Goal: Task Accomplishment & Management: Complete application form

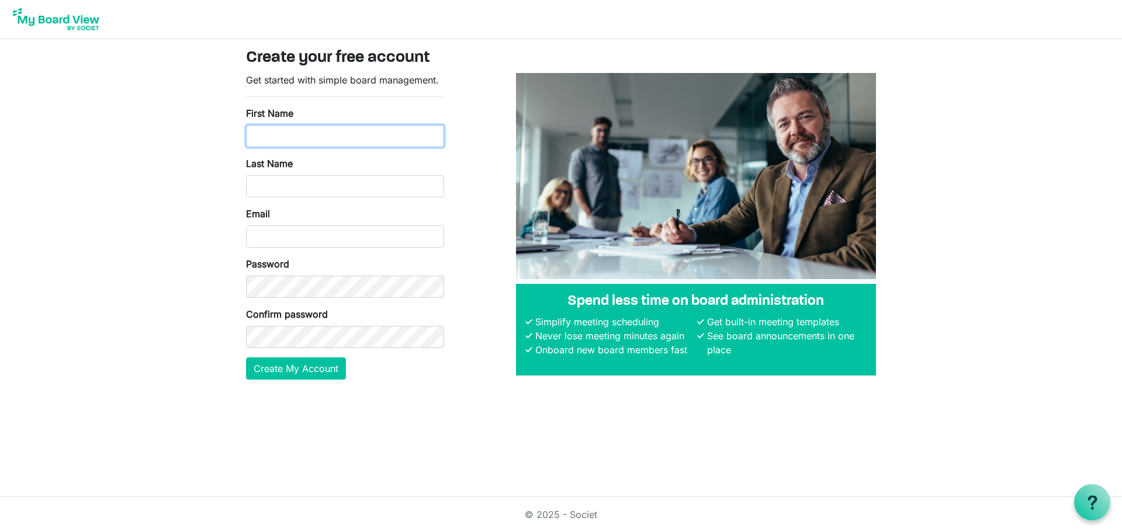
click at [307, 138] on input "First Name" at bounding box center [345, 136] width 198 height 22
type input "Kellie"
type input "Kioa"
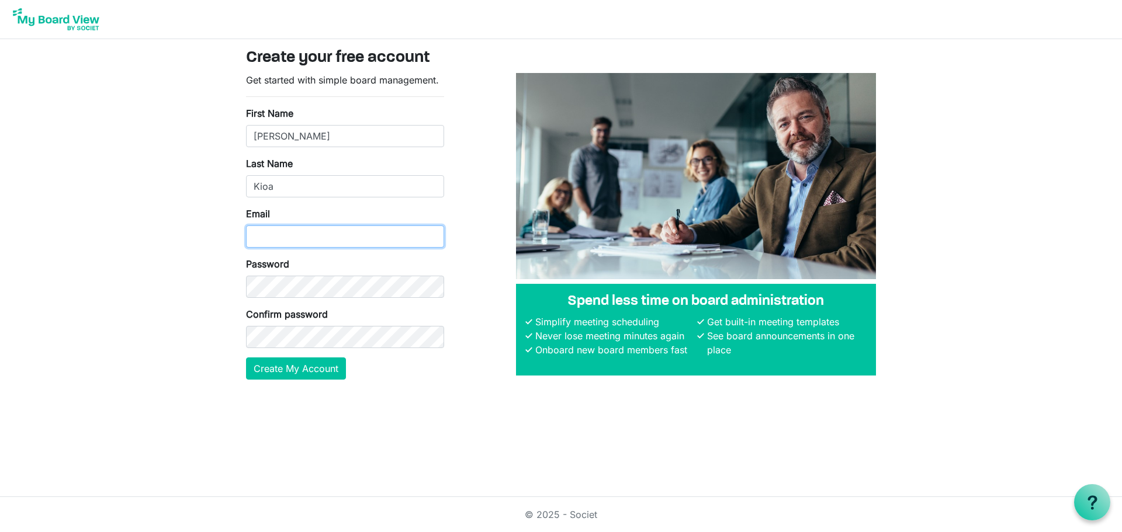
click at [273, 240] on input "Email" at bounding box center [345, 237] width 198 height 22
click at [308, 237] on input "[EMAIL_ADDRESS][DOMAIN_NAME]" at bounding box center [345, 237] width 198 height 22
drag, startPoint x: 361, startPoint y: 248, endPoint x: 98, endPoint y: 266, distance: 263.5
click at [98, 266] on body "Create your free account Get started with simple board management. First Name K…" at bounding box center [561, 199] width 1122 height 398
click at [302, 228] on input "[EMAIL_ADDRESS][DOMAIN_NAME]" at bounding box center [345, 237] width 198 height 22
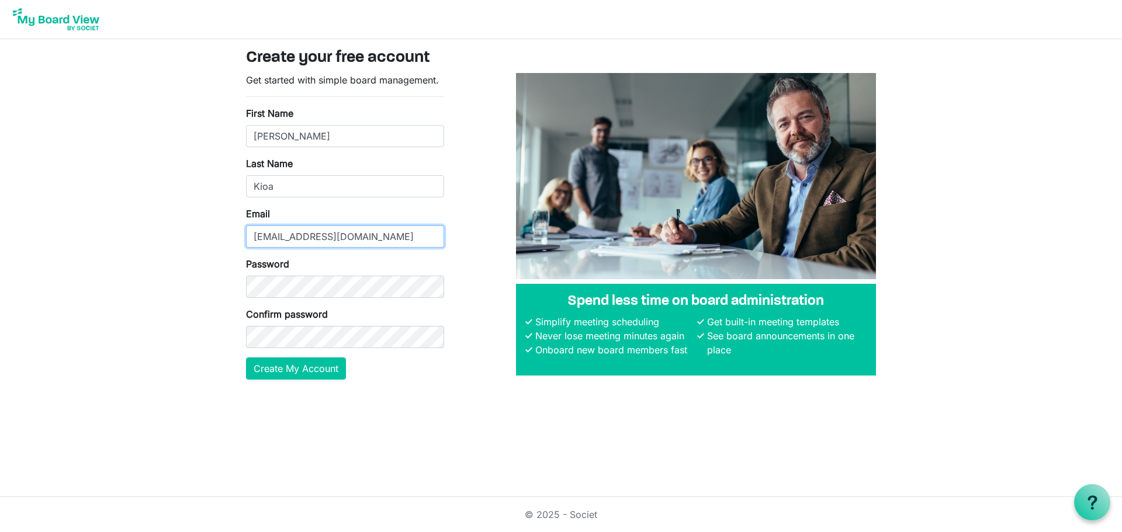
click at [303, 231] on input "[EMAIL_ADDRESS][DOMAIN_NAME]" at bounding box center [345, 237] width 198 height 22
type input "[EMAIL_ADDRESS][DOMAIN_NAME]"
click at [300, 369] on button "Create My Account" at bounding box center [296, 369] width 100 height 22
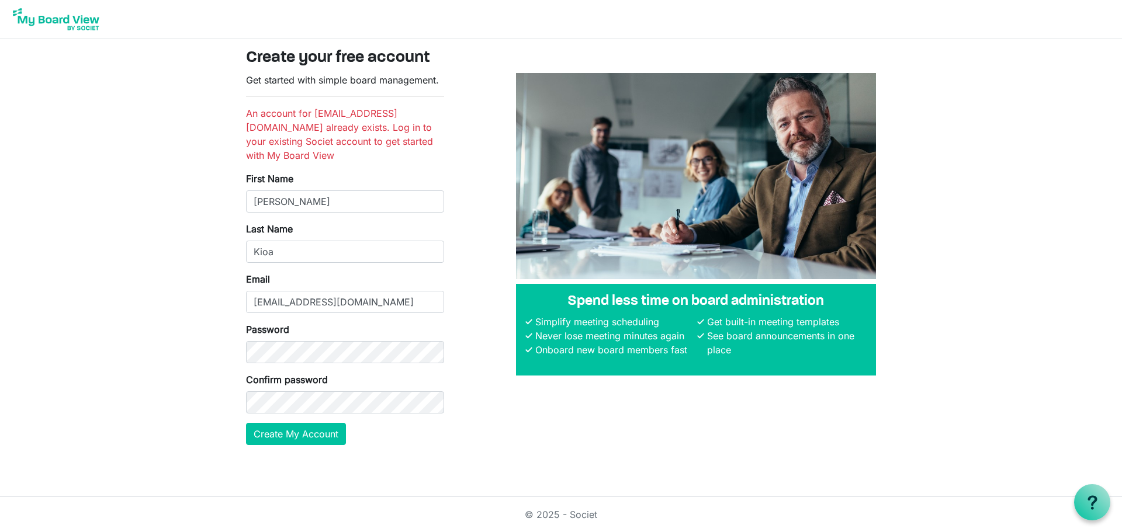
click at [92, 27] on img at bounding box center [55, 19] width 93 height 29
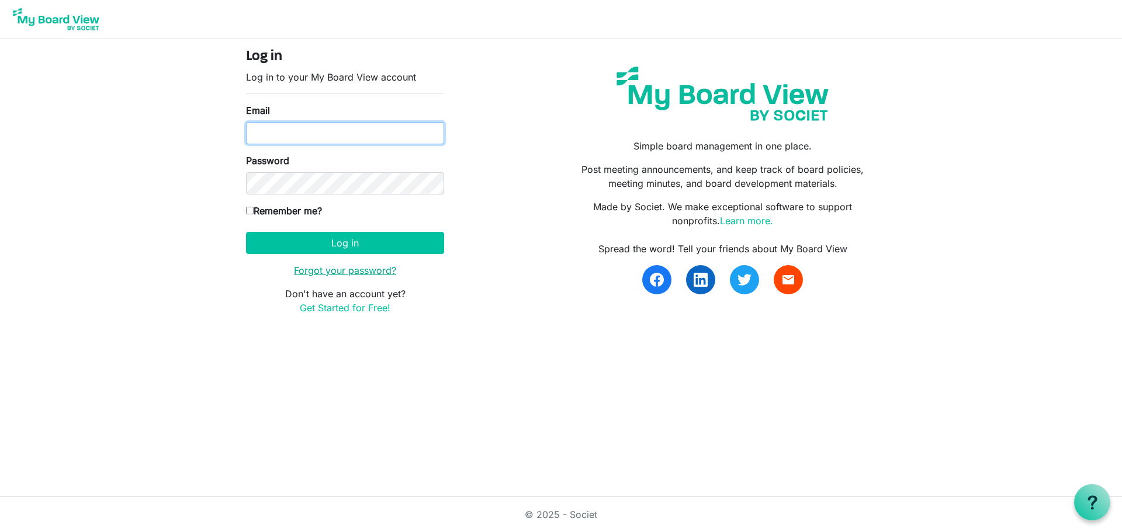
type input "kelliekioa@gmail.com"
click at [362, 268] on link "Forgot your password?" at bounding box center [345, 271] width 102 height 12
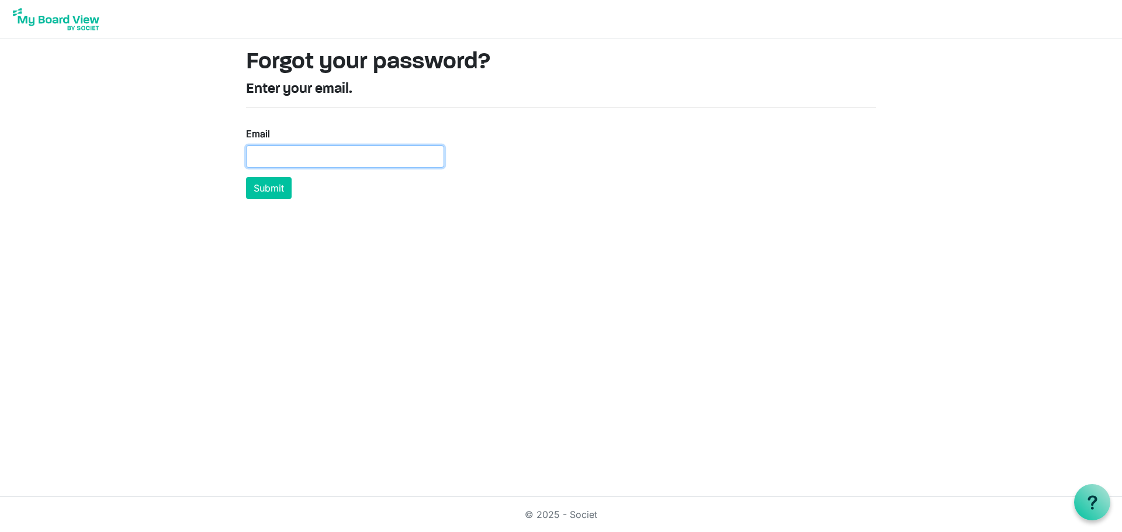
click at [310, 159] on input "Email" at bounding box center [345, 156] width 198 height 22
type input "[EMAIL_ADDRESS][DOMAIN_NAME]"
click at [266, 191] on button "Submit" at bounding box center [269, 188] width 46 height 22
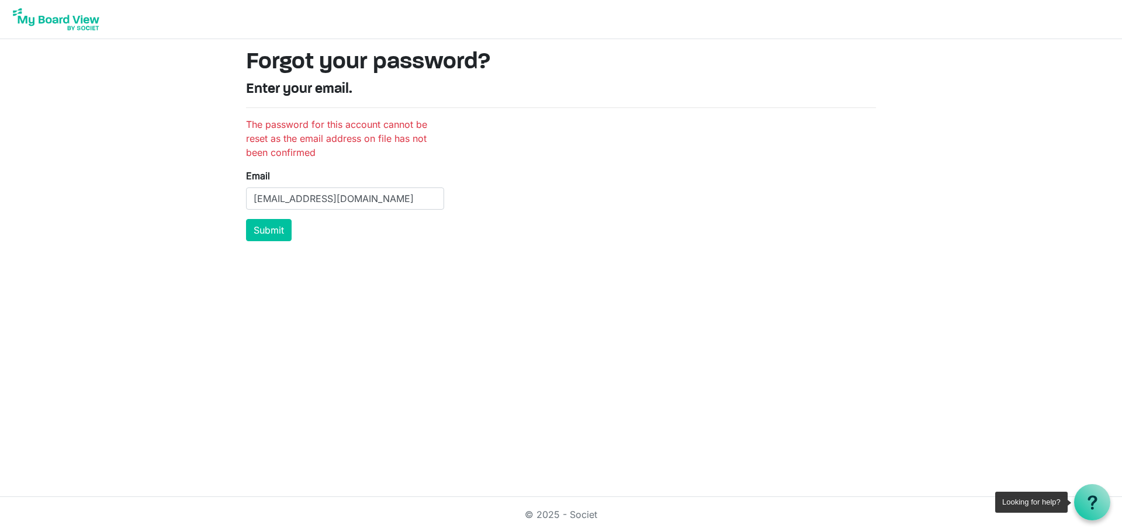
click at [1094, 500] on use at bounding box center [1091, 502] width 9 height 14
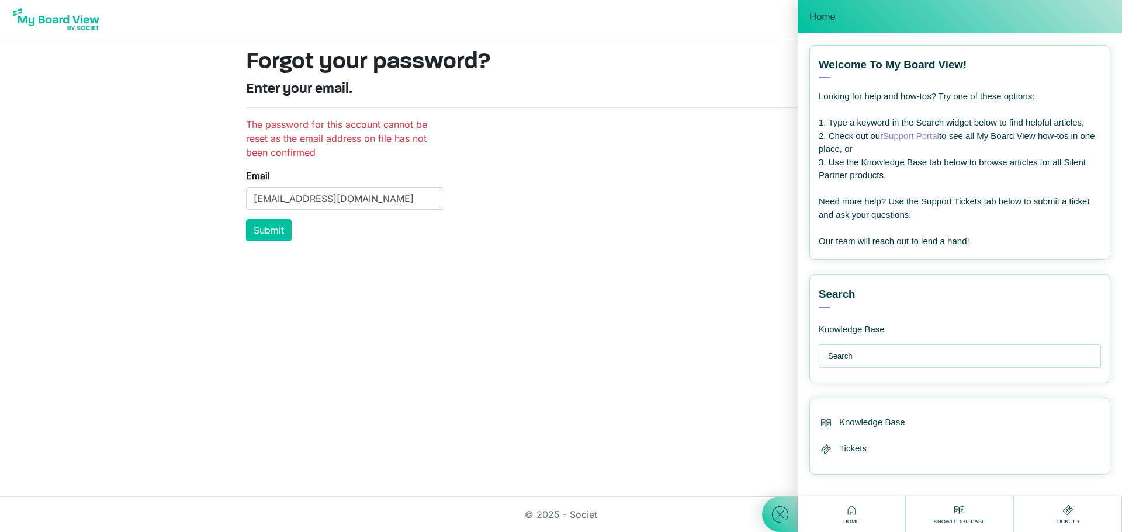
click at [1061, 512] on icon at bounding box center [1067, 510] width 15 height 15
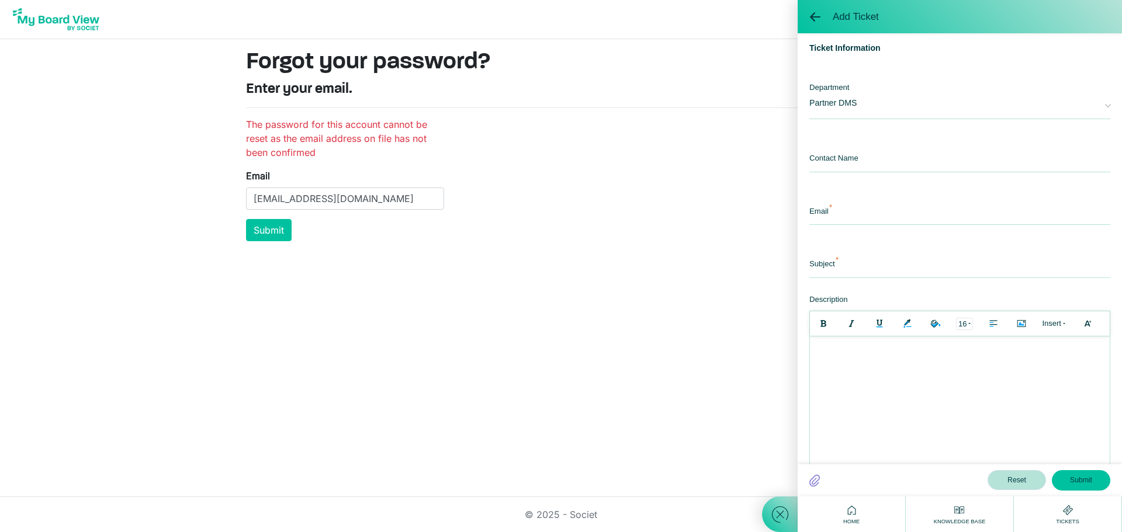
click at [847, 106] on span "Partner DMS" at bounding box center [950, 101] width 283 height 39
click at [879, 208] on input "email" at bounding box center [959, 212] width 301 height 25
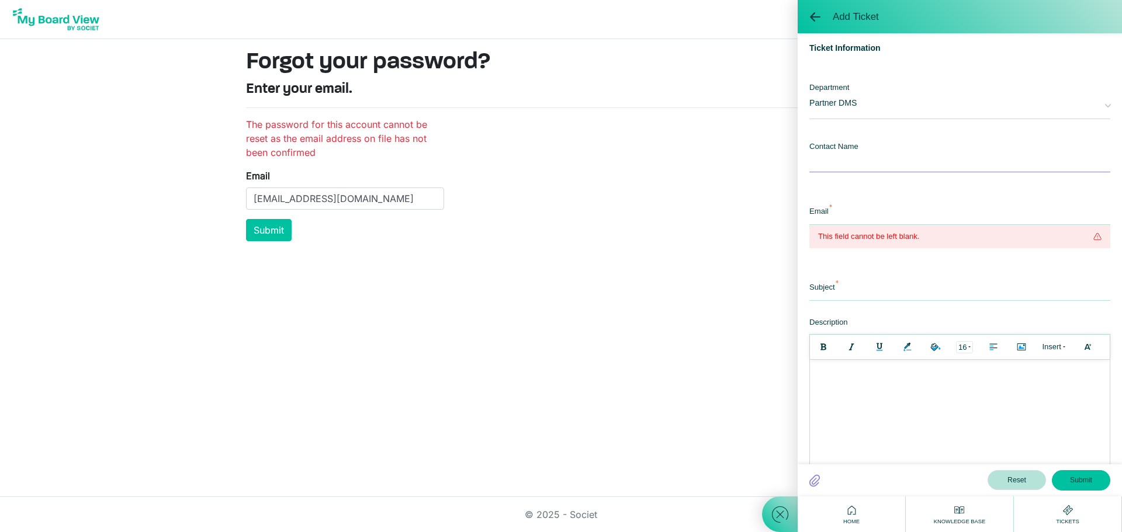
click at [839, 159] on input "text" at bounding box center [959, 159] width 301 height 25
type input "[PERSON_NAME]"
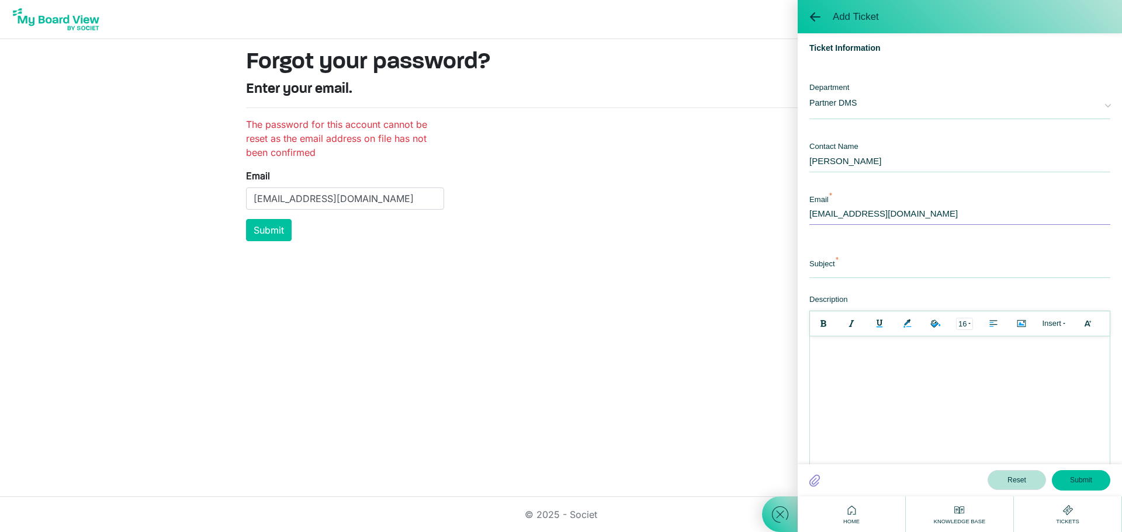
click at [917, 210] on input "[EMAIL_ADDRESS][DOMAIN_NAME]" at bounding box center [959, 212] width 301 height 25
type input "[EMAIL_ADDRESS][DOMAIN_NAME]"
type input "Register"
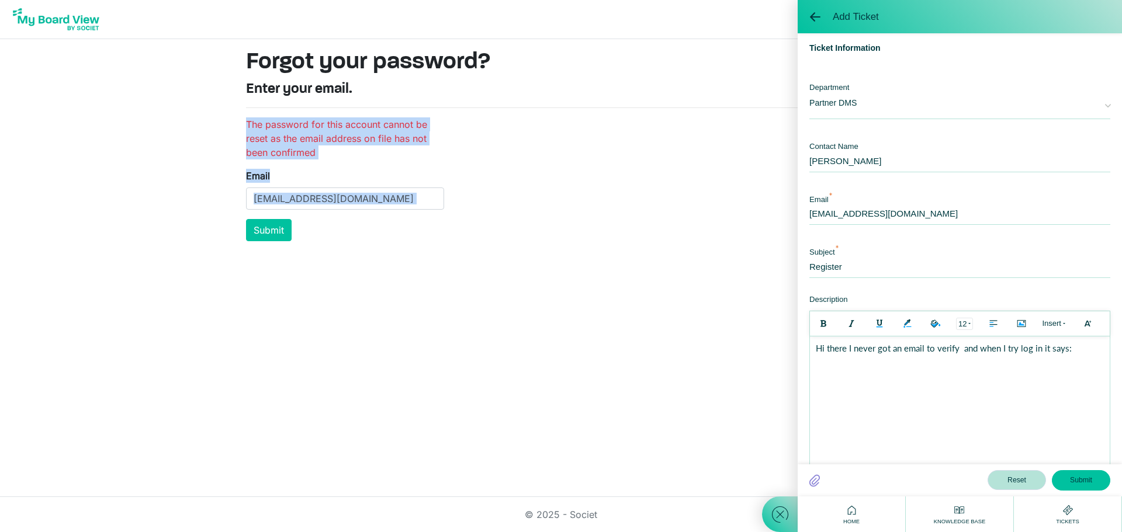
drag, startPoint x: 245, startPoint y: 120, endPoint x: 415, endPoint y: 213, distance: 194.3
click at [415, 213] on div "The password for this account cannot be reset as the email address on file has …" at bounding box center [345, 179] width 216 height 124
copy body "The password for this account cannot be reset as the email address on file has …"
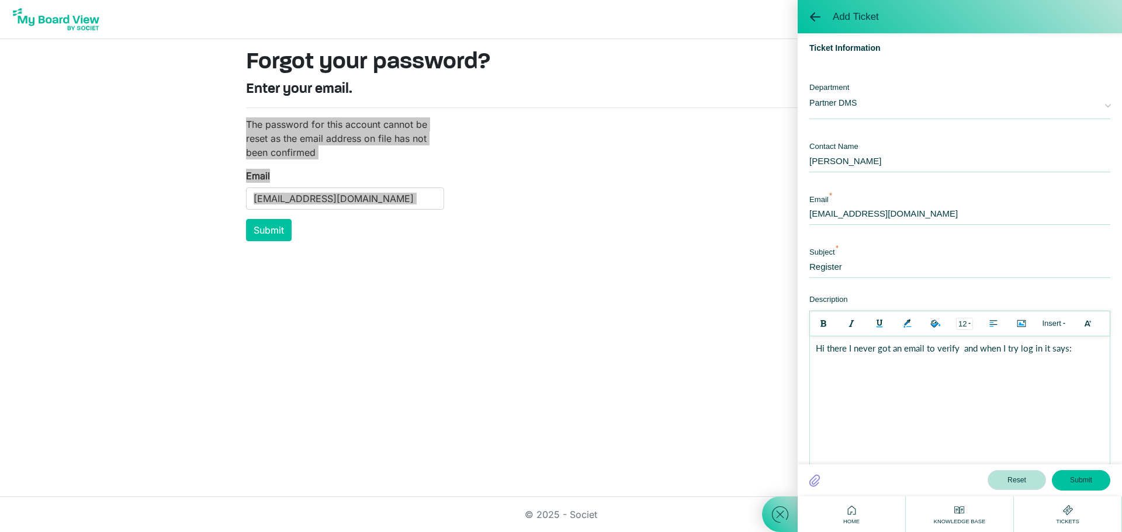
click at [850, 372] on body "Hi there I never got an email to verify and when I try log in it says:" at bounding box center [960, 401] width 300 height 129
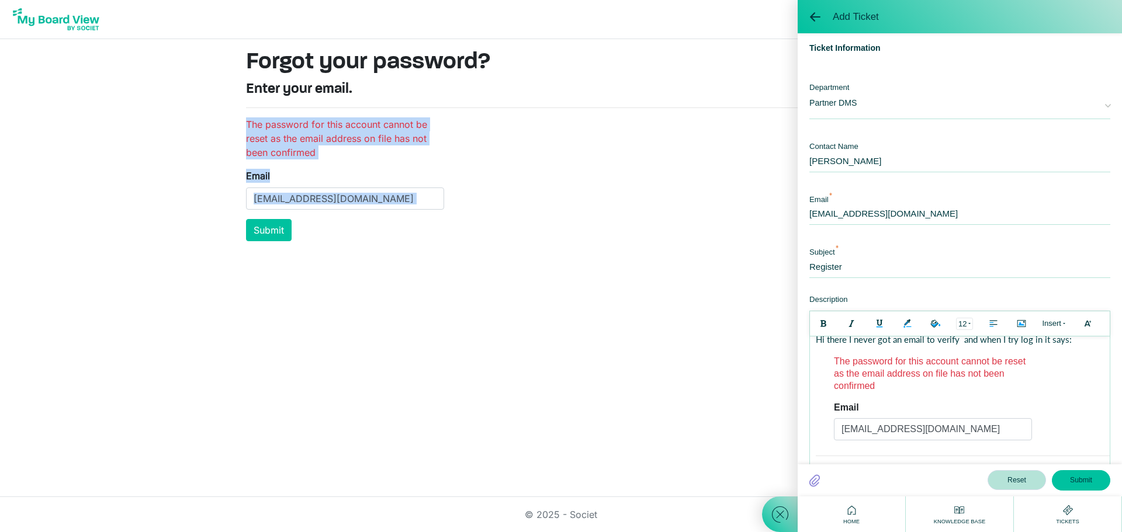
click at [1083, 476] on button "Submit" at bounding box center [1081, 480] width 58 height 20
click at [1084, 481] on button "Submit" at bounding box center [1081, 480] width 58 height 20
click at [613, 314] on html "Forgot your password? Enter your email. The password for this account cannot be…" at bounding box center [561, 266] width 1122 height 532
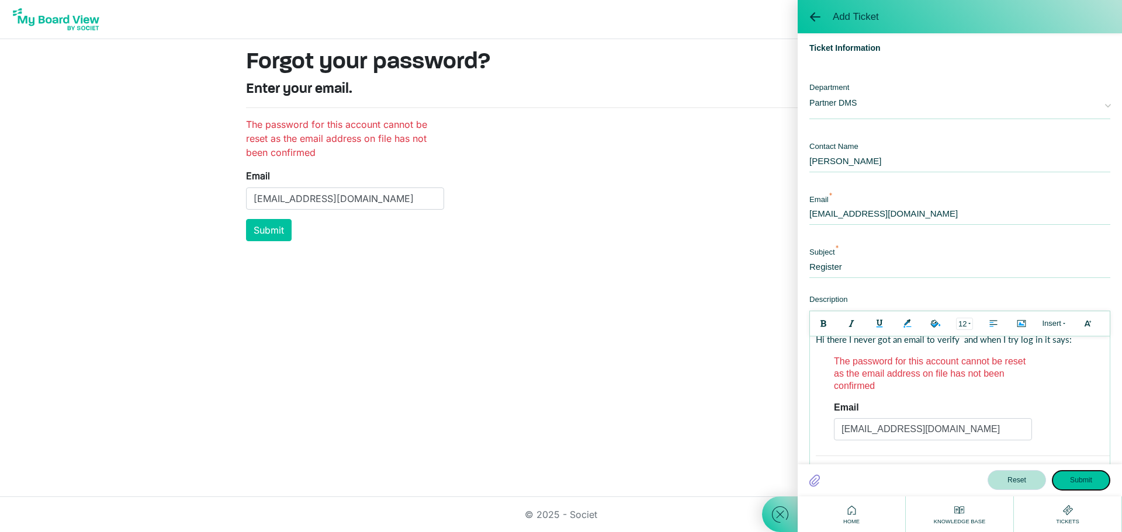
click at [1081, 484] on button "Submit" at bounding box center [1081, 480] width 58 height 20
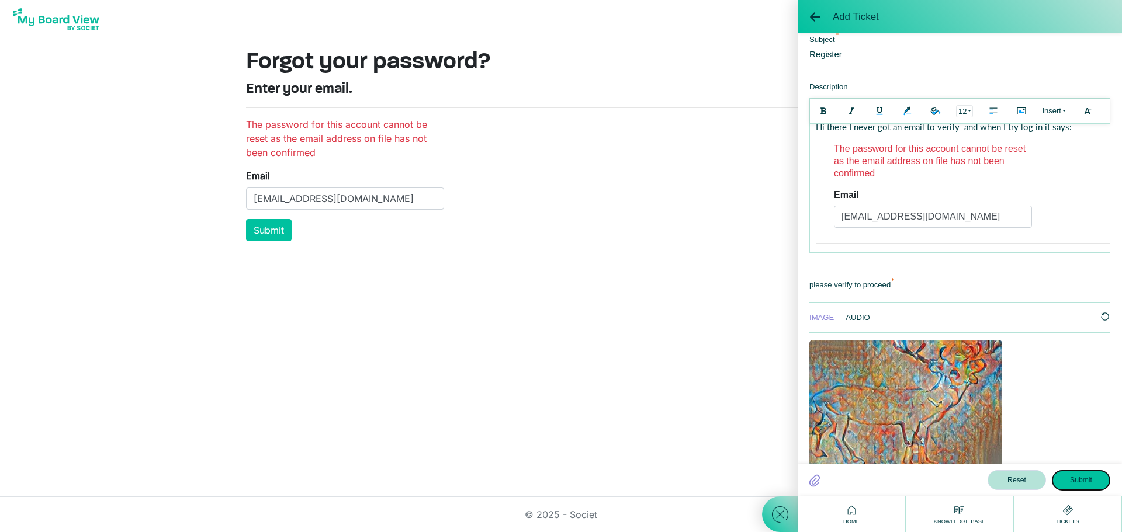
scroll to position [399, 0]
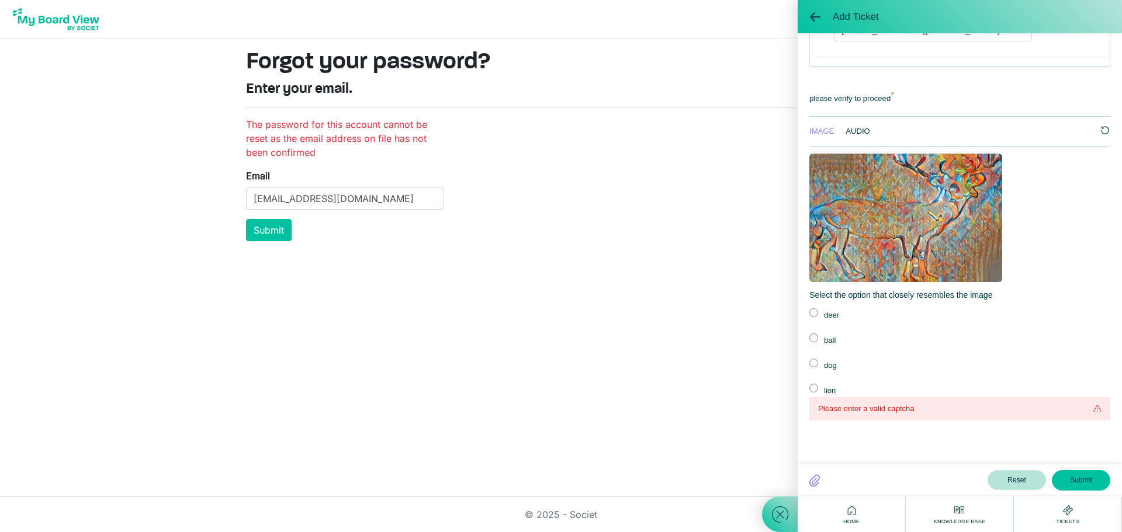
click at [813, 308] on div "deer" at bounding box center [883, 314] width 149 height 13
click at [1077, 481] on button "Submit" at bounding box center [1081, 480] width 58 height 20
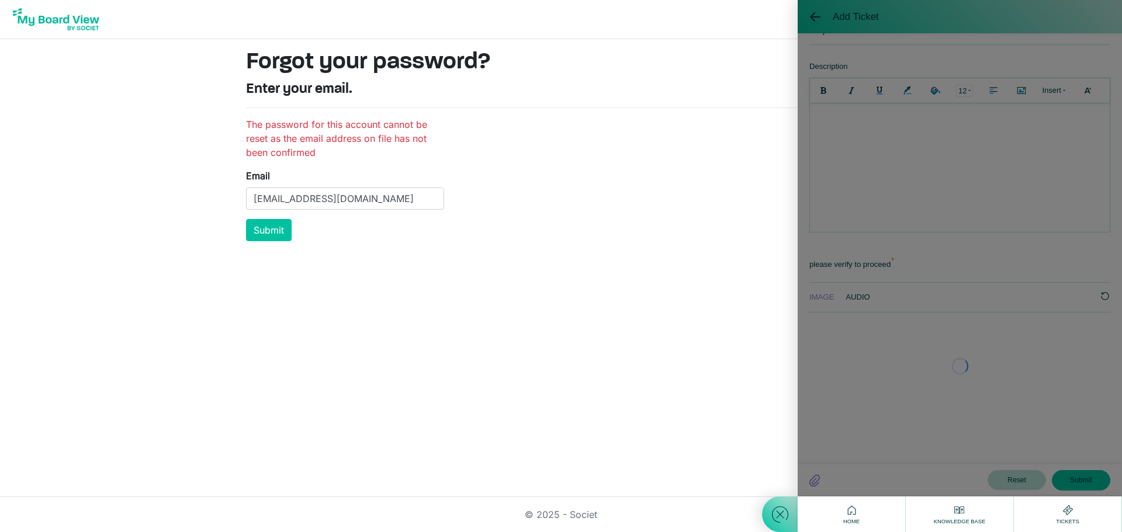
scroll to position [376, 0]
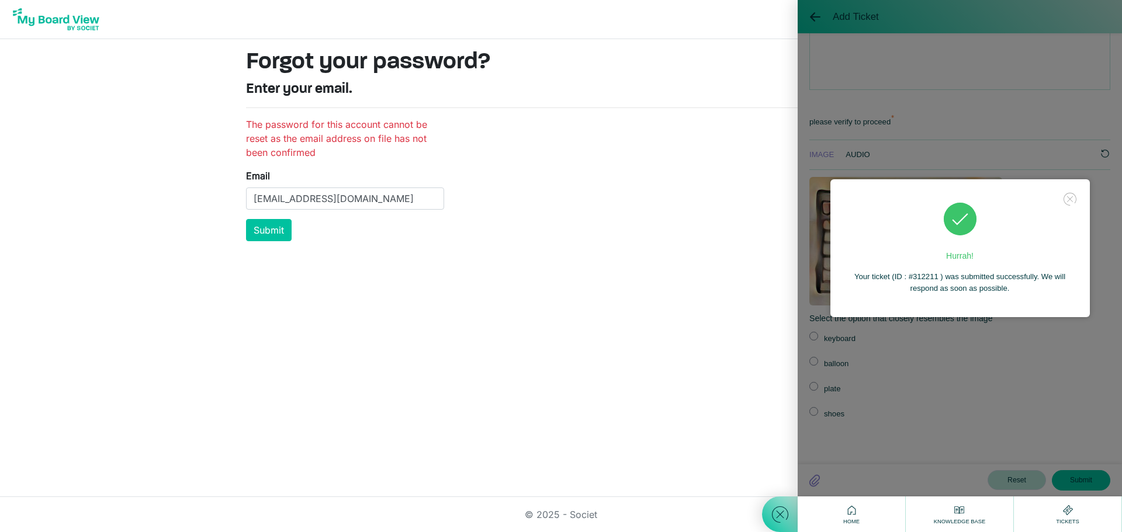
click at [1069, 200] on use at bounding box center [1069, 199] width 13 height 13
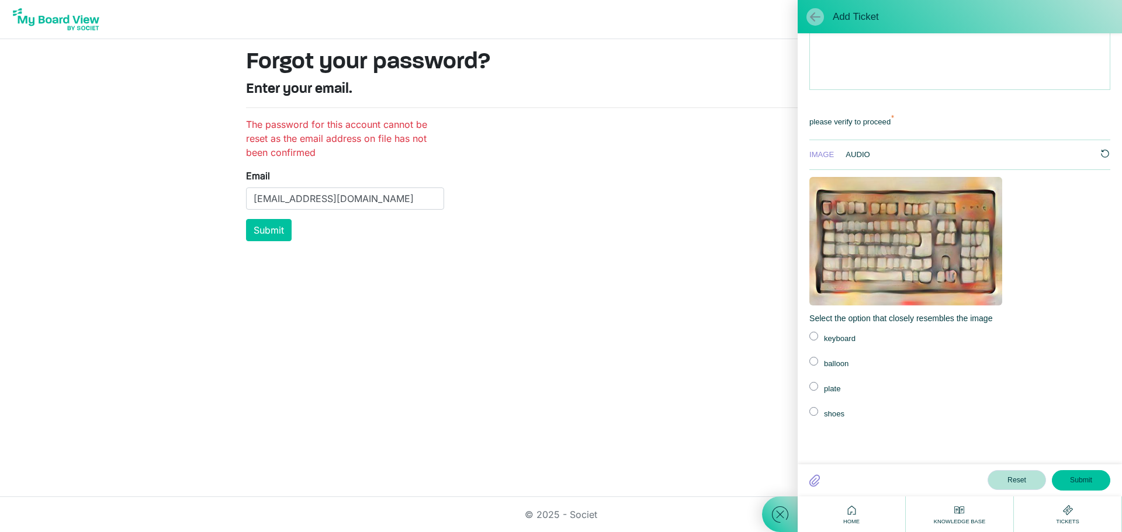
click at [816, 12] on span at bounding box center [815, 17] width 12 height 12
